Goal: Task Accomplishment & Management: Manage account settings

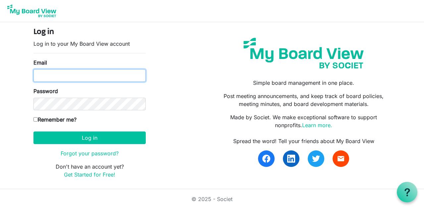
click at [60, 71] on input "Email" at bounding box center [89, 75] width 112 height 13
type input "matt.duffy@dekalb.org"
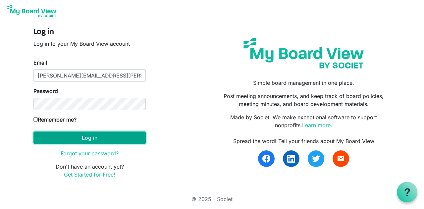
click at [97, 136] on button "Log in" at bounding box center [89, 138] width 112 height 13
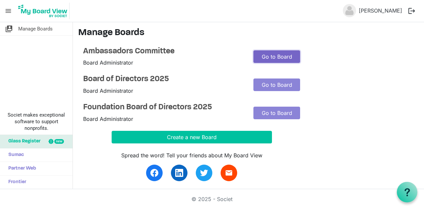
click at [277, 54] on link "Go to Board" at bounding box center [277, 56] width 47 height 13
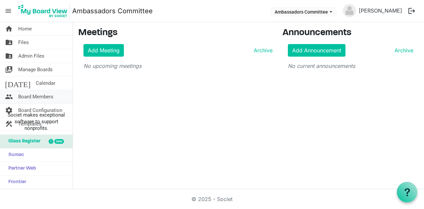
click at [39, 95] on span "Board Members" at bounding box center [35, 96] width 35 height 13
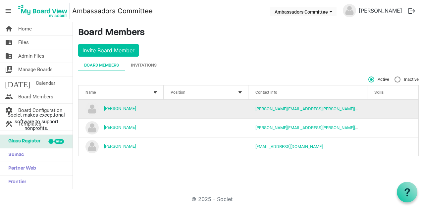
click at [205, 107] on td "column header Position" at bounding box center [206, 109] width 85 height 19
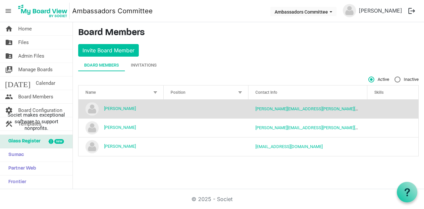
click at [241, 91] on div at bounding box center [240, 92] width 7 height 7
click at [117, 106] on link "[PERSON_NAME]" at bounding box center [120, 108] width 32 height 5
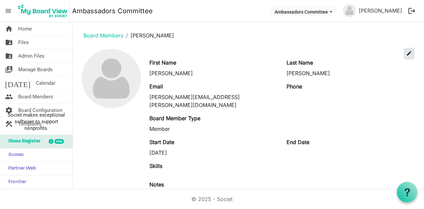
click at [406, 53] on span "edit" at bounding box center [409, 53] width 6 height 6
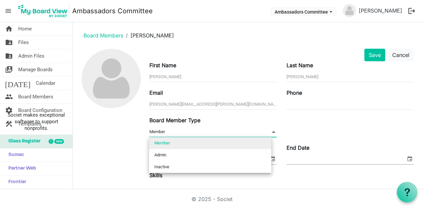
click at [274, 131] on span at bounding box center [274, 131] width 6 height 7
click at [249, 154] on li "Admin" at bounding box center [210, 155] width 122 height 12
type input "Admin"
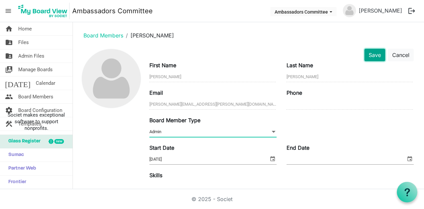
click at [371, 57] on button "Save" at bounding box center [375, 55] width 21 height 13
